Goal: Entertainment & Leisure: Consume media (video, audio)

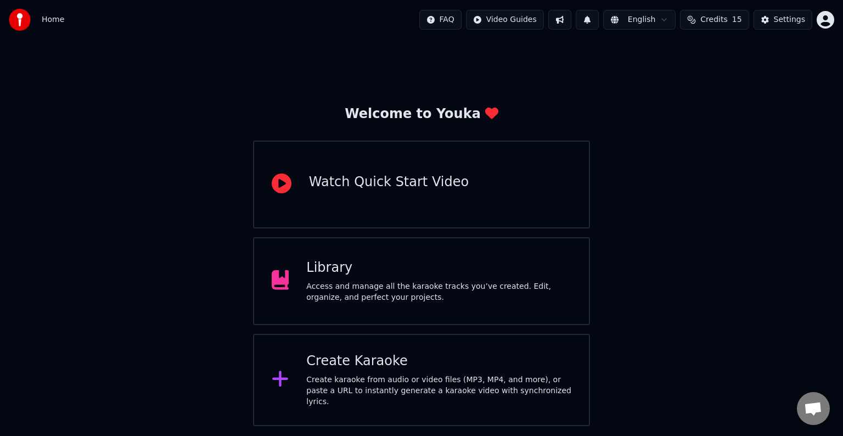
click at [341, 281] on div "Access and manage all the karaoke tracks you’ve created. Edit, organize, and pe…" at bounding box center [438, 292] width 265 height 22
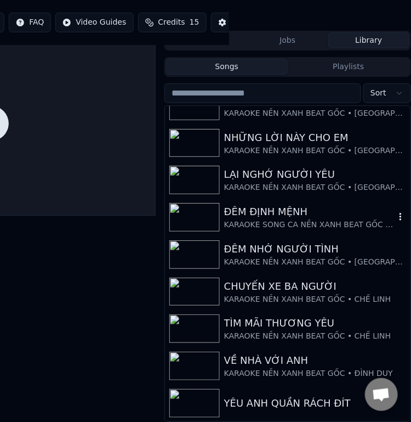
scroll to position [319, 0]
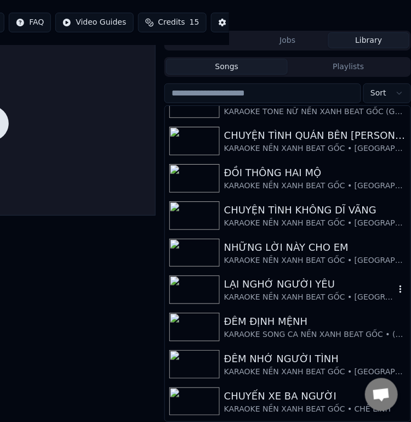
click at [395, 285] on icon "button" at bounding box center [400, 289] width 11 height 9
click at [287, 280] on div "LẠI NGHỚ NGƯỜI YÊU" at bounding box center [309, 283] width 171 height 15
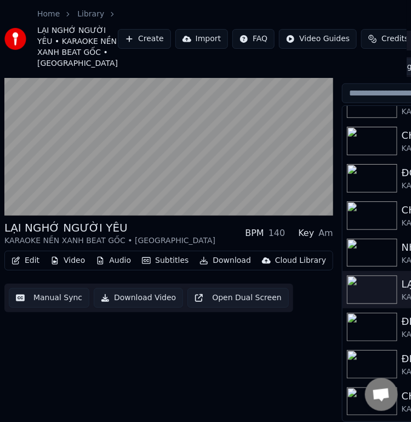
scroll to position [136, 0]
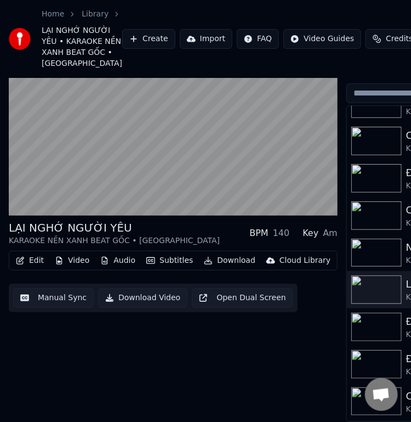
click at [285, 255] on div "Cloud Library" at bounding box center [305, 260] width 51 height 11
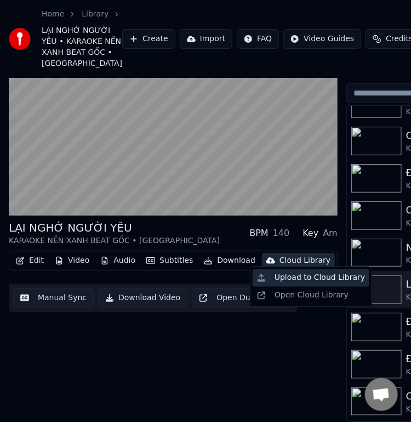
click at [293, 278] on div "Upload to Cloud Library" at bounding box center [320, 278] width 91 height 11
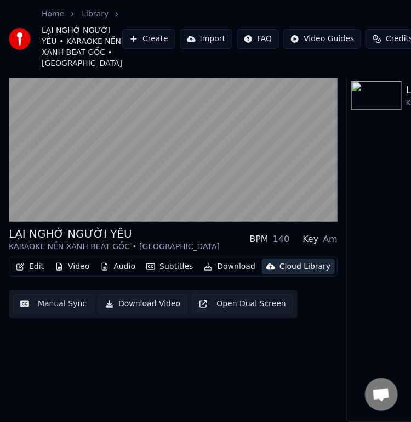
scroll to position [0, 0]
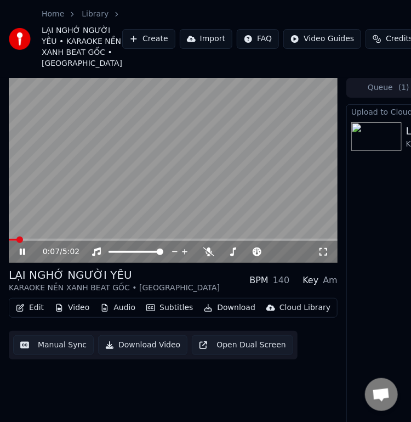
click at [83, 263] on video at bounding box center [173, 170] width 329 height 185
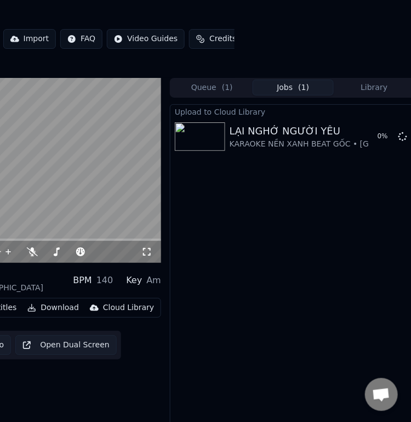
scroll to position [0, 182]
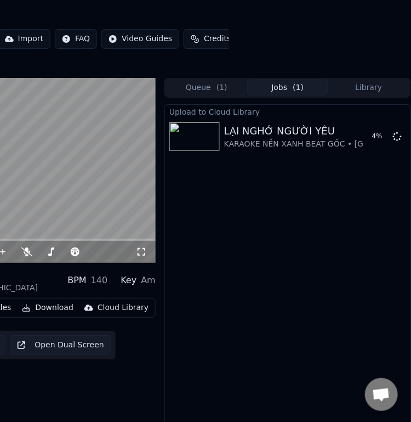
click at [365, 95] on button "Library" at bounding box center [369, 88] width 81 height 16
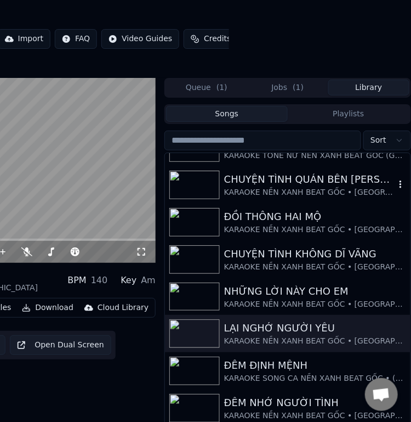
scroll to position [384, 0]
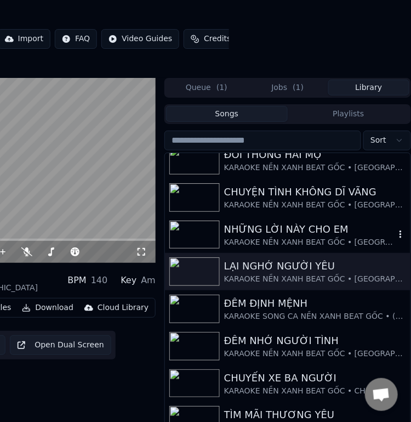
click at [276, 237] on div "NHỮNG LỜI NÀY CHO EM" at bounding box center [309, 229] width 171 height 15
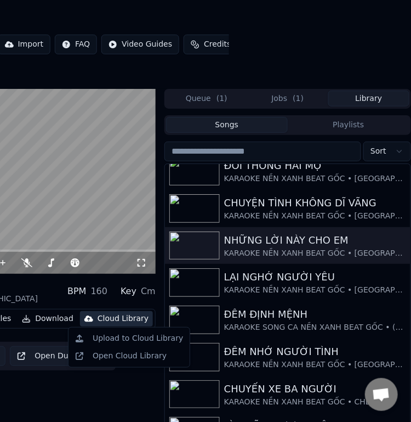
click at [108, 324] on div "Cloud Library" at bounding box center [123, 318] width 51 height 11
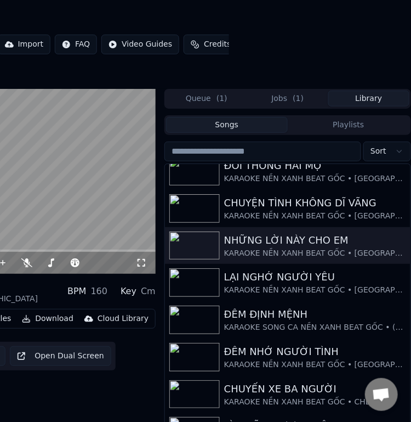
click at [100, 324] on div "Cloud Library" at bounding box center [123, 318] width 51 height 11
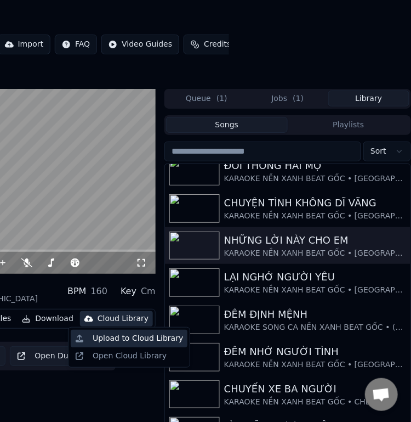
click at [125, 338] on div "Upload to Cloud Library" at bounding box center [138, 338] width 91 height 11
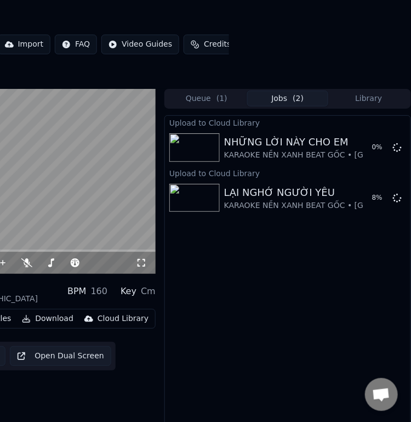
click at [369, 106] on button "Library" at bounding box center [369, 99] width 81 height 16
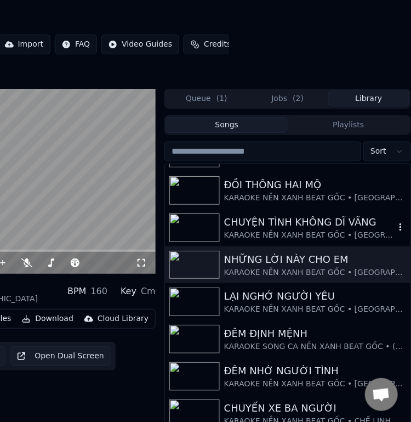
scroll to position [384, 0]
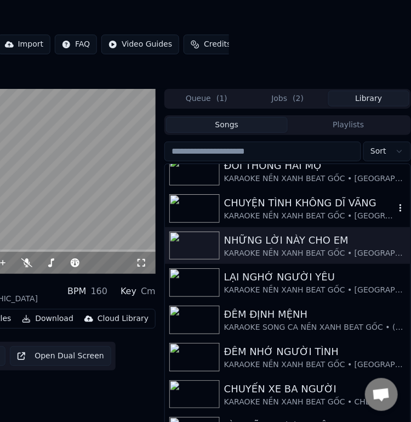
click at [282, 211] on div "CHUYỆN TÌNH KHÔNG DĨ VÃNG" at bounding box center [309, 202] width 171 height 15
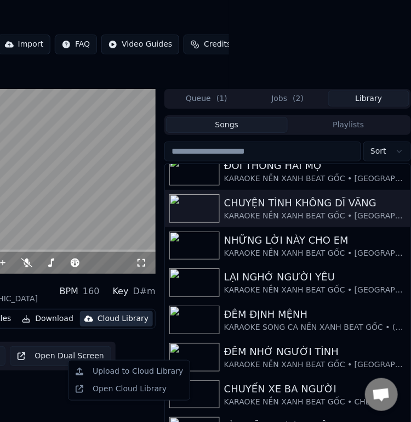
click at [117, 324] on div "Cloud Library" at bounding box center [123, 318] width 51 height 11
click at [127, 372] on div "Upload to Cloud Library" at bounding box center [138, 371] width 91 height 11
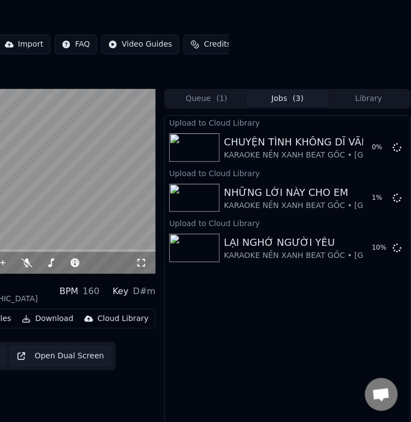
click at [371, 106] on button "Library" at bounding box center [369, 99] width 81 height 16
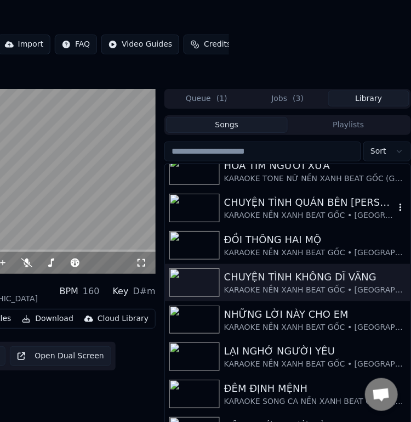
scroll to position [329, 0]
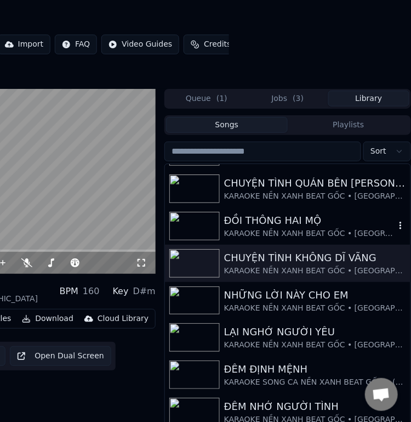
click at [282, 239] on div "KARAOKE NỀN XANH BEAT GỐC • [GEOGRAPHIC_DATA]" at bounding box center [309, 233] width 171 height 11
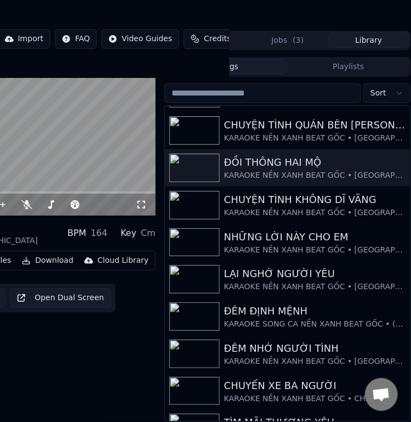
scroll to position [0, 182]
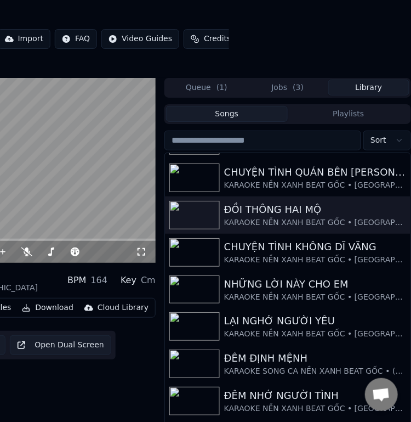
click at [110, 313] on div "Cloud Library" at bounding box center [123, 307] width 51 height 11
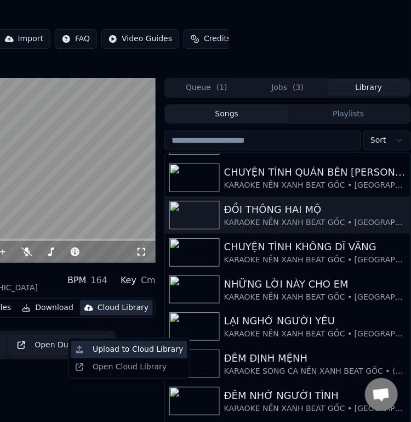
click at [128, 352] on div "Upload to Cloud Library" at bounding box center [138, 349] width 91 height 11
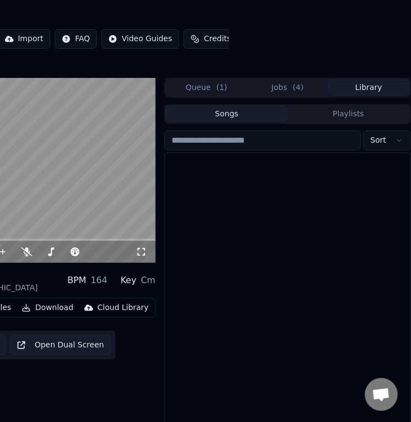
click at [369, 95] on button "Library" at bounding box center [369, 88] width 81 height 16
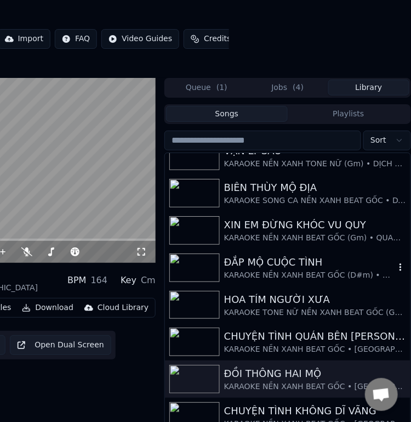
scroll to position [274, 0]
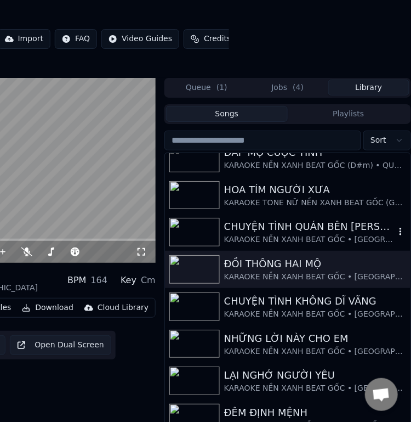
click at [265, 234] on div "CHUYỆN TÌNH QUÁN BÊN [PERSON_NAME]" at bounding box center [309, 226] width 171 height 15
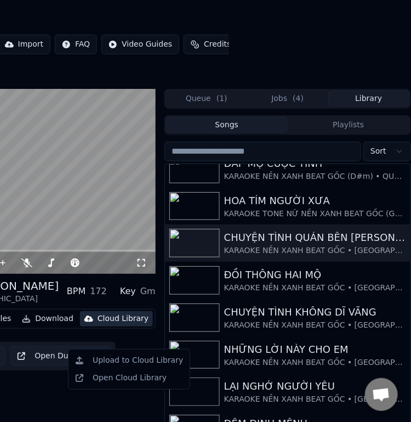
click at [114, 324] on div "Cloud Library" at bounding box center [123, 318] width 51 height 11
click at [131, 358] on div "Upload to Cloud Library" at bounding box center [138, 360] width 91 height 11
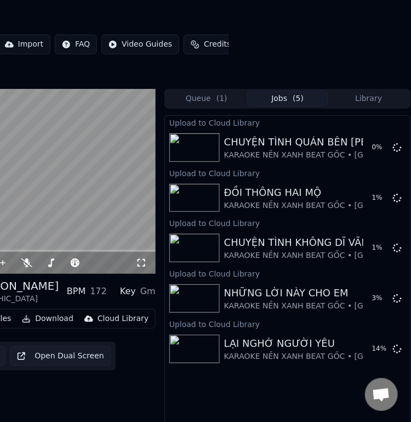
click at [375, 106] on button "Library" at bounding box center [369, 99] width 81 height 16
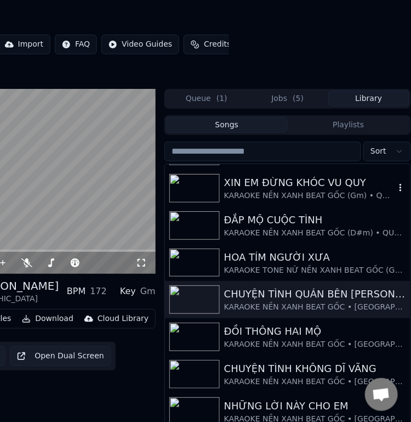
scroll to position [219, 0]
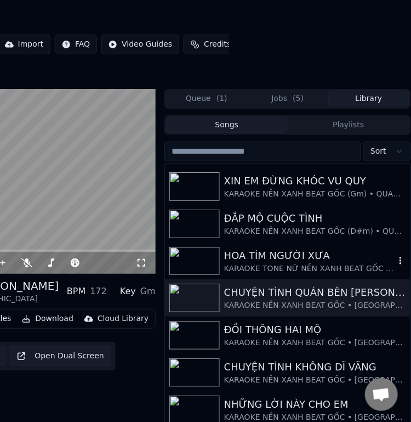
click at [307, 263] on div "HOA TÍM NGƯỜI XƯA" at bounding box center [309, 255] width 171 height 15
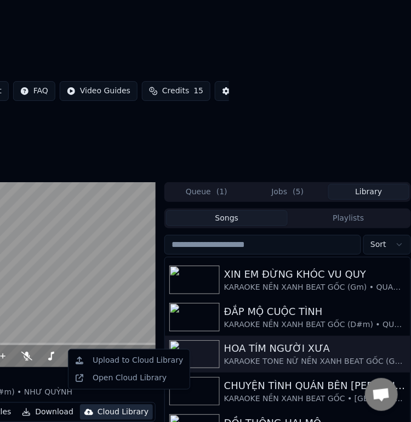
click at [112, 406] on div "Cloud Library" at bounding box center [123, 411] width 51 height 11
click at [135, 362] on div "Upload to Cloud Library" at bounding box center [138, 360] width 91 height 11
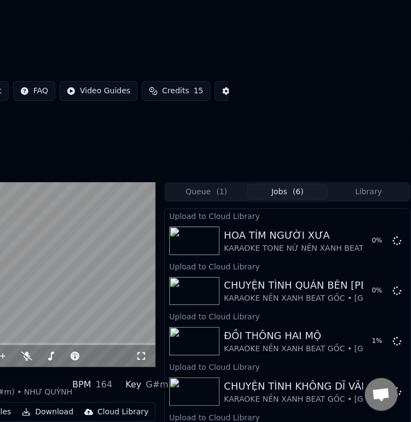
click at [371, 184] on button "Library" at bounding box center [369, 192] width 81 height 16
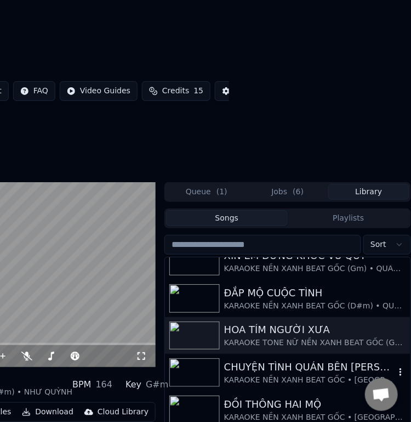
scroll to position [219, 0]
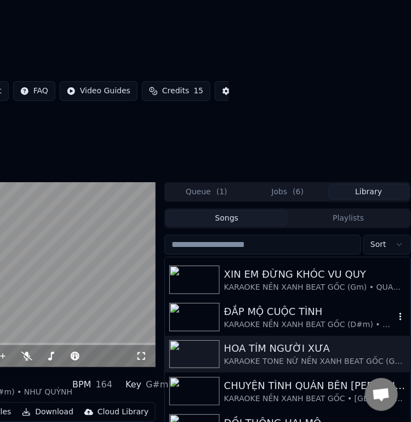
click at [287, 304] on div "ĐẮP MỘ CUỘC TÌNH" at bounding box center [309, 311] width 171 height 15
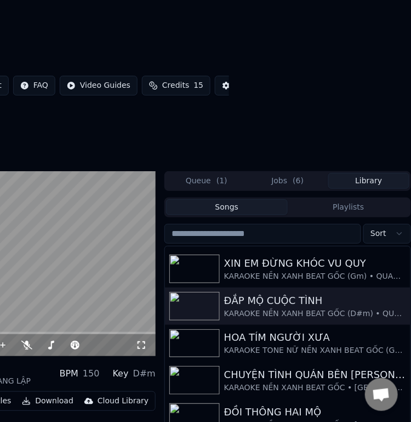
click at [106, 395] on div "Cloud Library" at bounding box center [123, 400] width 51 height 11
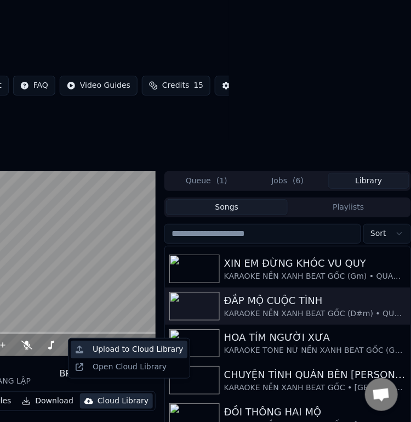
click at [127, 349] on div "Upload to Cloud Library" at bounding box center [138, 349] width 91 height 11
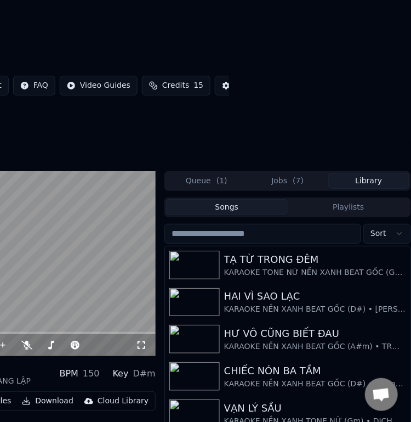
click at [373, 173] on button "Library" at bounding box center [369, 181] width 81 height 16
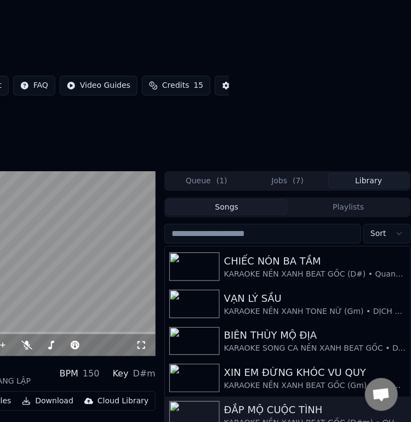
scroll to position [165, 0]
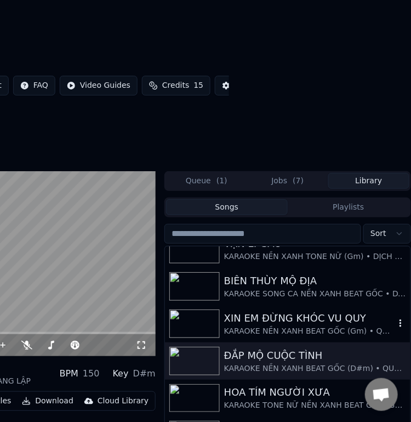
click at [301, 310] on div "XIN EM ĐỪNG KHÓC VU QUY" at bounding box center [309, 317] width 171 height 15
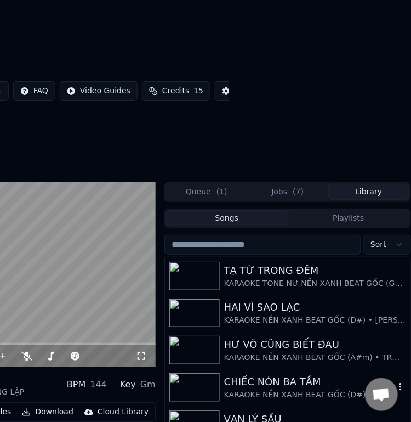
scroll to position [165, 0]
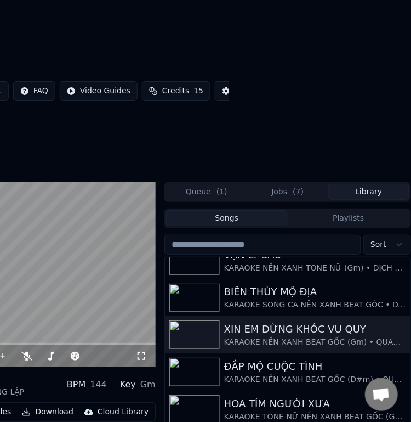
click at [285, 184] on button "Jobs ( 7 )" at bounding box center [287, 192] width 81 height 16
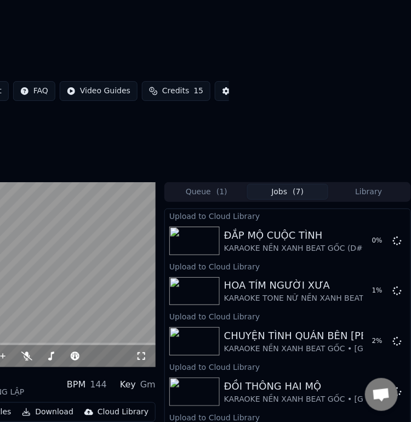
click at [111, 406] on div "Cloud Library" at bounding box center [123, 411] width 51 height 11
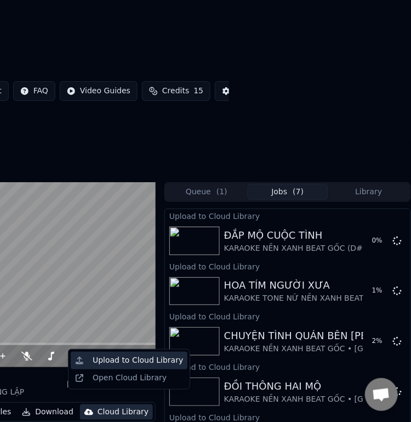
click at [111, 361] on div "Upload to Cloud Library" at bounding box center [138, 360] width 91 height 11
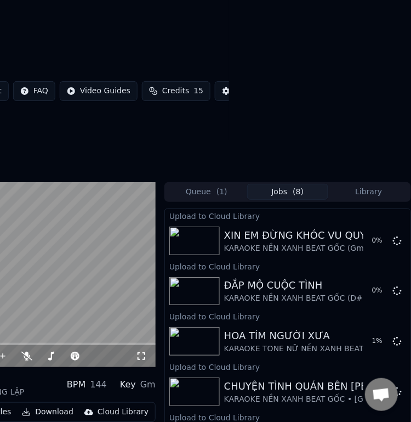
click at [366, 184] on button "Library" at bounding box center [369, 192] width 81 height 16
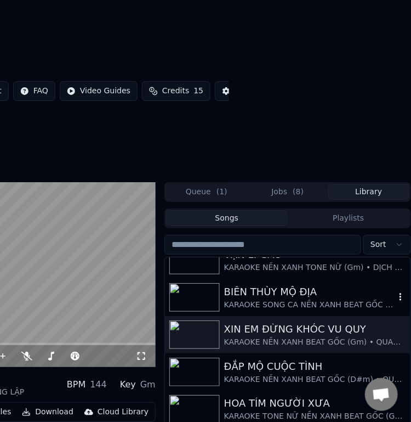
click at [290, 284] on div "BIÊN THÙY MỘ ĐỊA" at bounding box center [309, 291] width 171 height 15
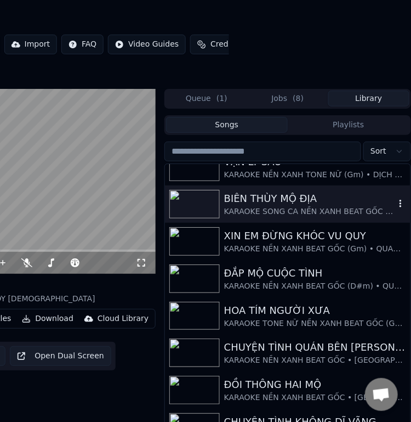
click at [263, 206] on div "BIÊN THÙY MỘ ĐỊA" at bounding box center [309, 198] width 171 height 15
click at [105, 324] on div "Cloud Library" at bounding box center [123, 318] width 51 height 11
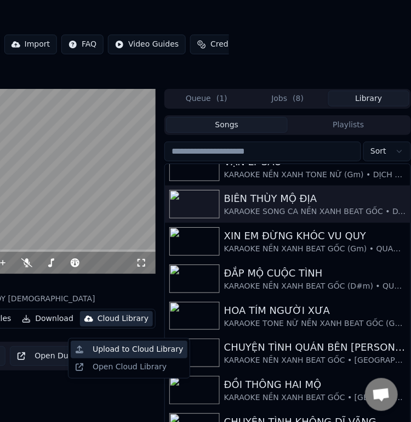
click at [127, 349] on div "Upload to Cloud Library" at bounding box center [138, 349] width 91 height 11
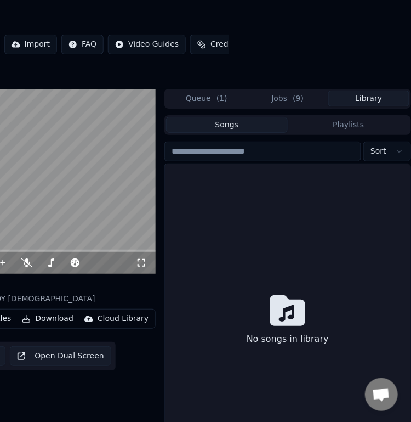
click at [374, 106] on button "Library" at bounding box center [369, 99] width 81 height 16
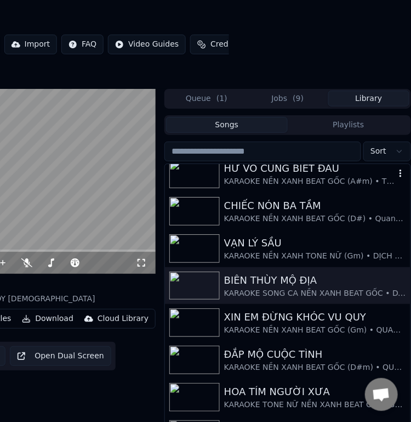
scroll to position [110, 0]
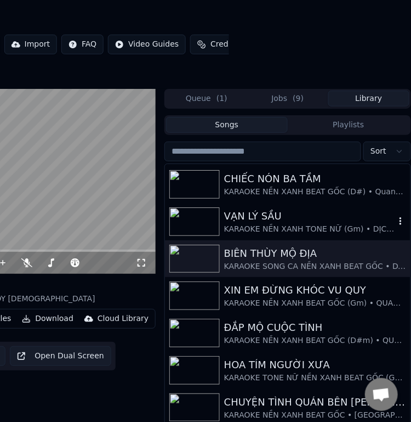
click at [261, 224] on div "VẠN LÝ SẦU" at bounding box center [309, 215] width 171 height 15
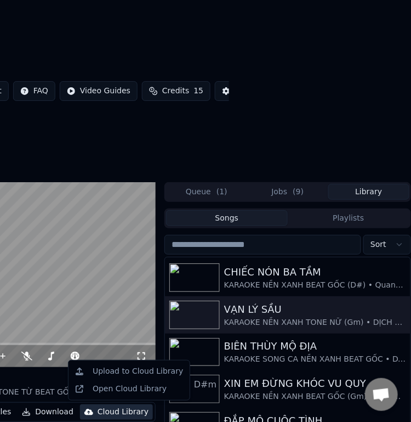
click at [109, 410] on div "Cloud Library" at bounding box center [123, 411] width 51 height 11
click at [123, 371] on div "Upload to Cloud Library" at bounding box center [138, 371] width 91 height 11
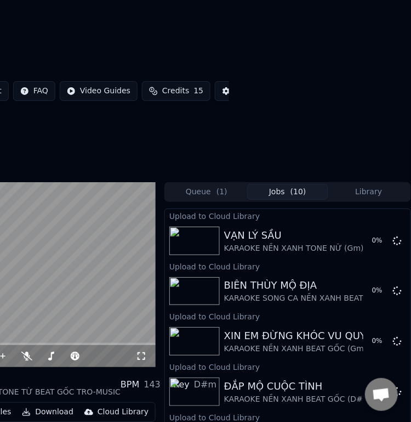
click at [370, 189] on button "Library" at bounding box center [369, 192] width 81 height 16
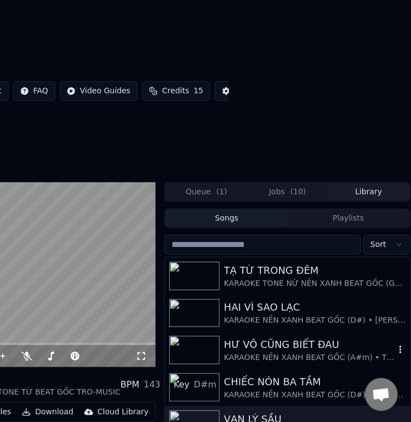
scroll to position [55, 0]
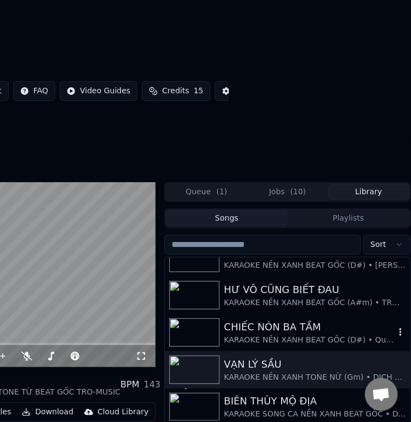
click at [292, 325] on div "CHIẾC NÓN BA TẦM" at bounding box center [309, 326] width 171 height 15
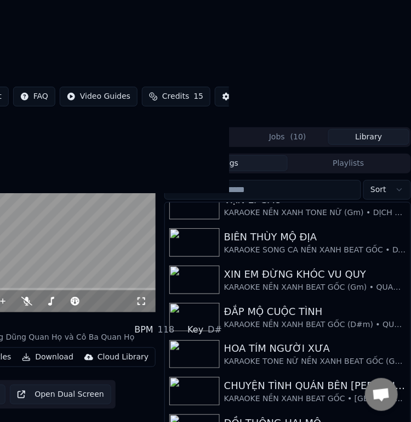
scroll to position [110, 182]
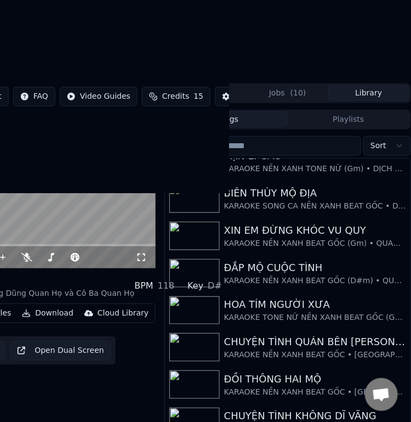
click at [116, 313] on div "Cloud Library" at bounding box center [123, 313] width 51 height 11
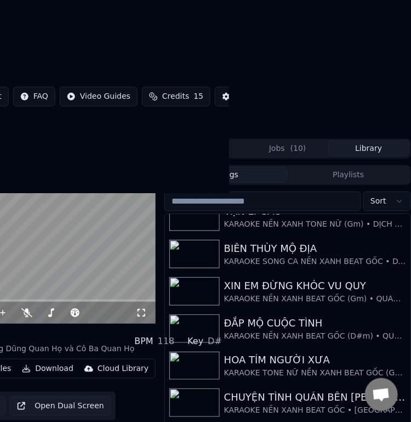
scroll to position [0, 182]
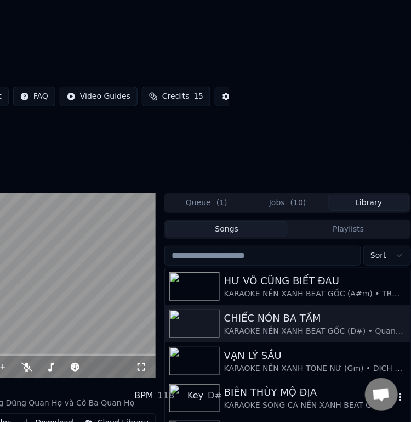
scroll to position [110, 0]
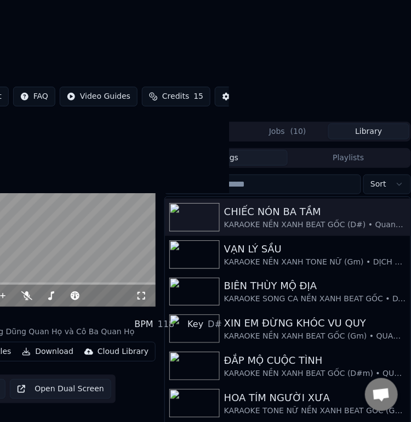
scroll to position [110, 182]
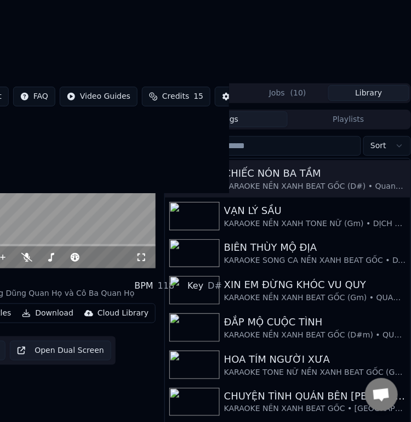
click at [110, 314] on div "Cloud Library" at bounding box center [123, 313] width 51 height 11
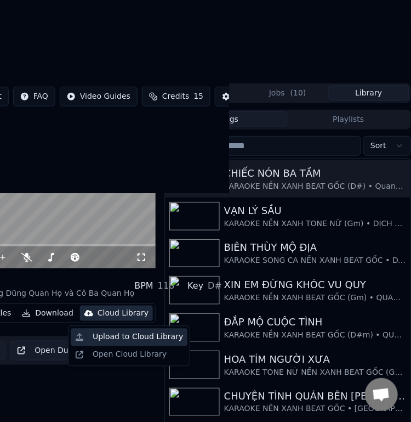
click at [118, 338] on div "Upload to Cloud Library" at bounding box center [138, 337] width 91 height 11
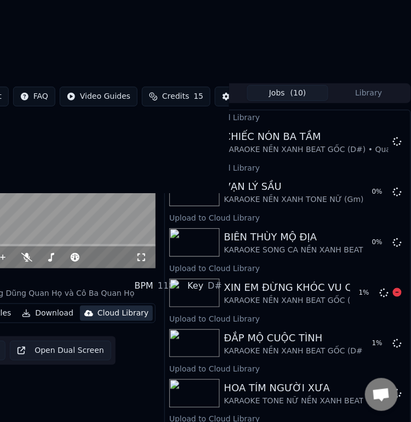
scroll to position [0, 182]
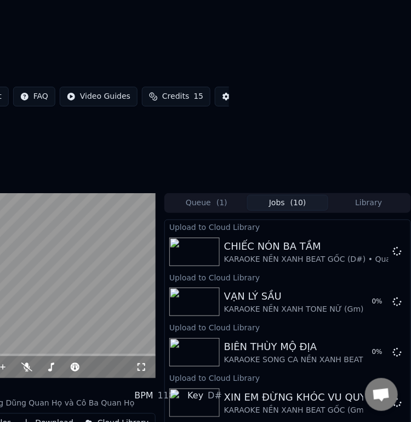
click at [364, 203] on button "Library" at bounding box center [369, 203] width 81 height 16
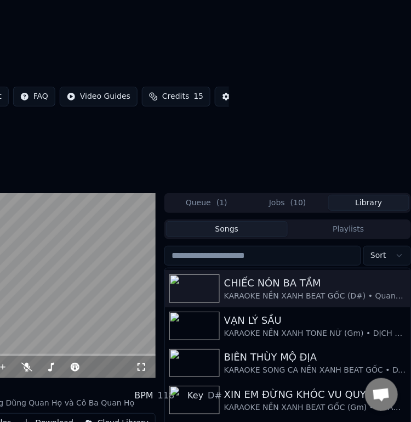
scroll to position [0, 0]
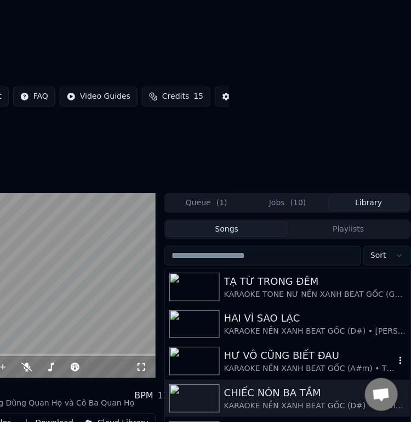
click at [293, 358] on div "HƯ VÔ CŨNG BIẾT ĐAU" at bounding box center [309, 355] width 171 height 15
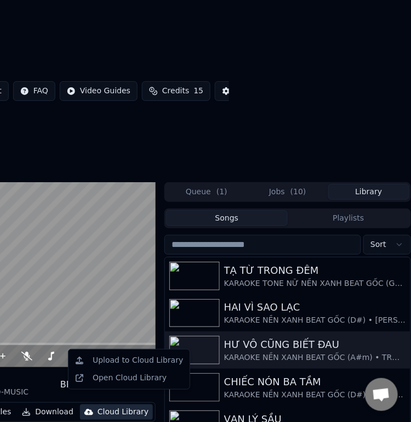
click at [116, 406] on div "Cloud Library" at bounding box center [123, 411] width 51 height 11
click at [132, 355] on div "Upload to Cloud Library" at bounding box center [138, 360] width 91 height 11
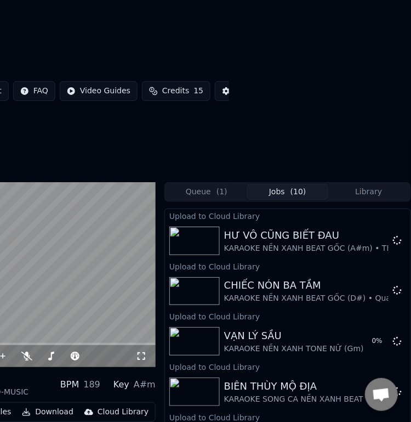
click at [373, 184] on button "Library" at bounding box center [369, 192] width 81 height 16
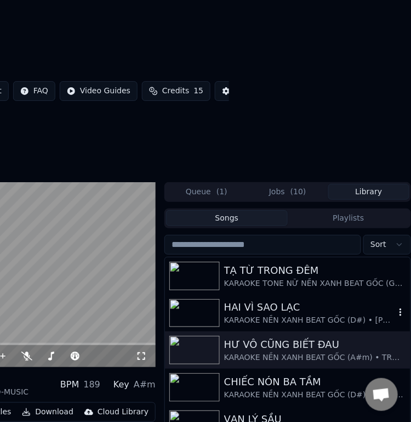
click at [269, 299] on div "HAI VÌ SAO LẠC" at bounding box center [309, 306] width 171 height 15
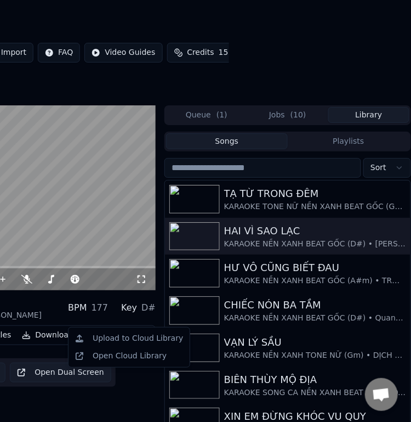
click at [114, 341] on div "Cloud Library" at bounding box center [123, 335] width 51 height 11
click at [134, 338] on div "Upload to Cloud Library" at bounding box center [138, 338] width 91 height 11
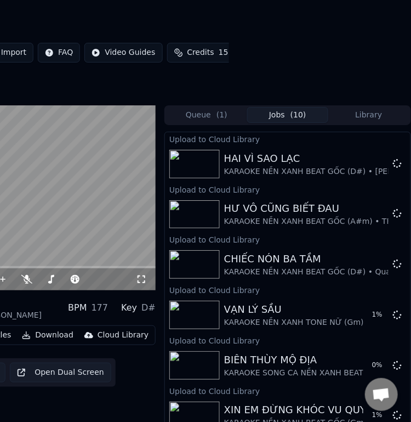
click at [369, 123] on button "Library" at bounding box center [369, 115] width 81 height 16
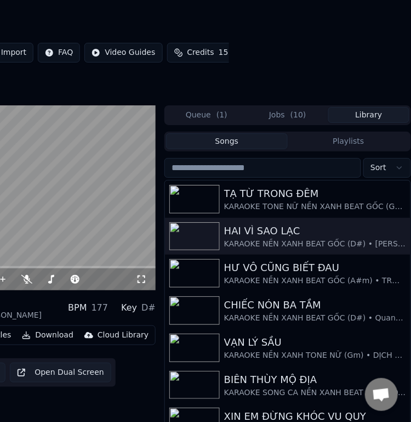
click at [288, 123] on button "Jobs ( 10 )" at bounding box center [287, 115] width 81 height 16
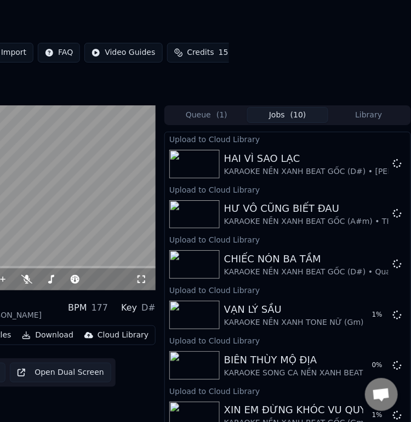
click at [368, 123] on button "Library" at bounding box center [369, 115] width 81 height 16
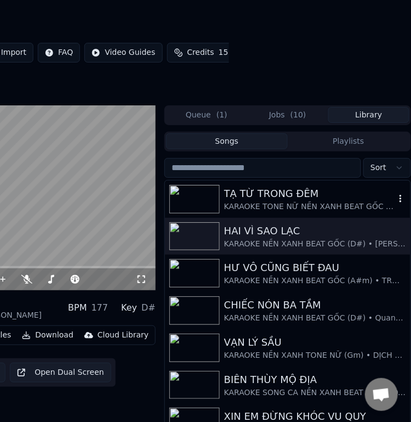
click at [274, 201] on div "TẠ TỪ TRONG ĐÊM" at bounding box center [309, 193] width 171 height 15
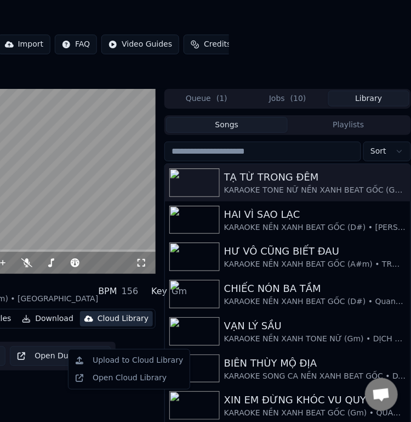
click at [99, 324] on div "Cloud Library" at bounding box center [123, 318] width 51 height 11
click at [118, 358] on div "Upload to Cloud Library" at bounding box center [138, 360] width 91 height 11
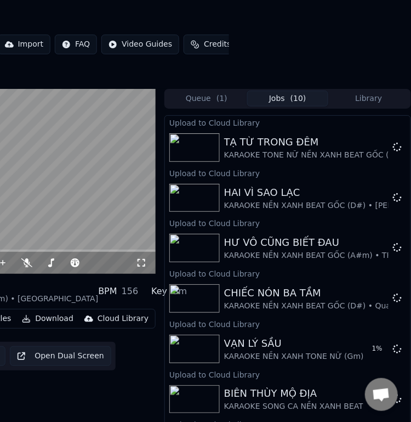
click at [229, 66] on html "Home Library TẠ TỪ TRONG ĐÊM • KARAOKE TONE NỮ NỀN XANH BEAT GỐC (Gm) • THANH T…" at bounding box center [23, 211] width 411 height 422
